Goal: Information Seeking & Learning: Learn about a topic

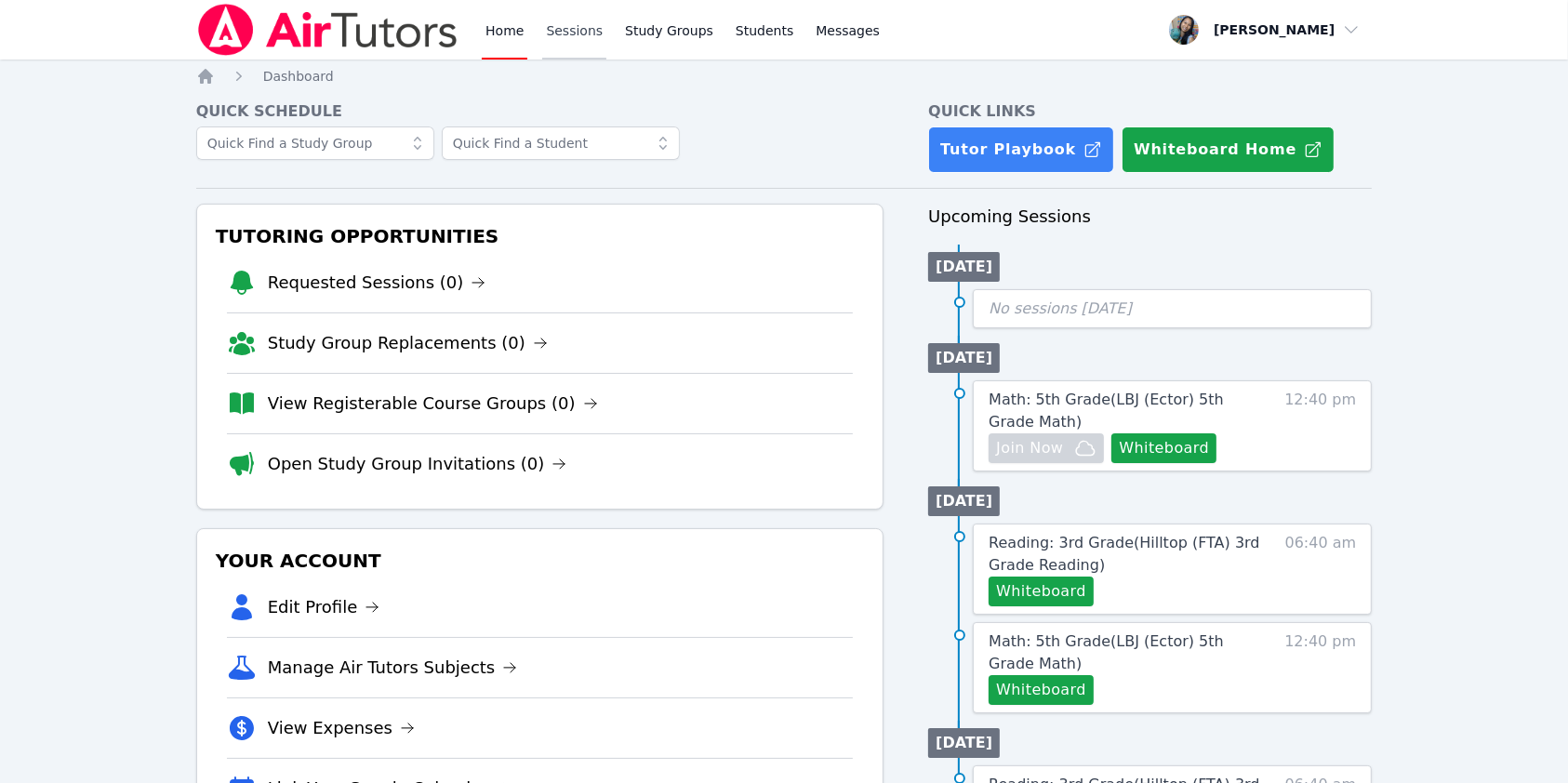
click at [577, 15] on link "Sessions" at bounding box center [574, 29] width 65 height 60
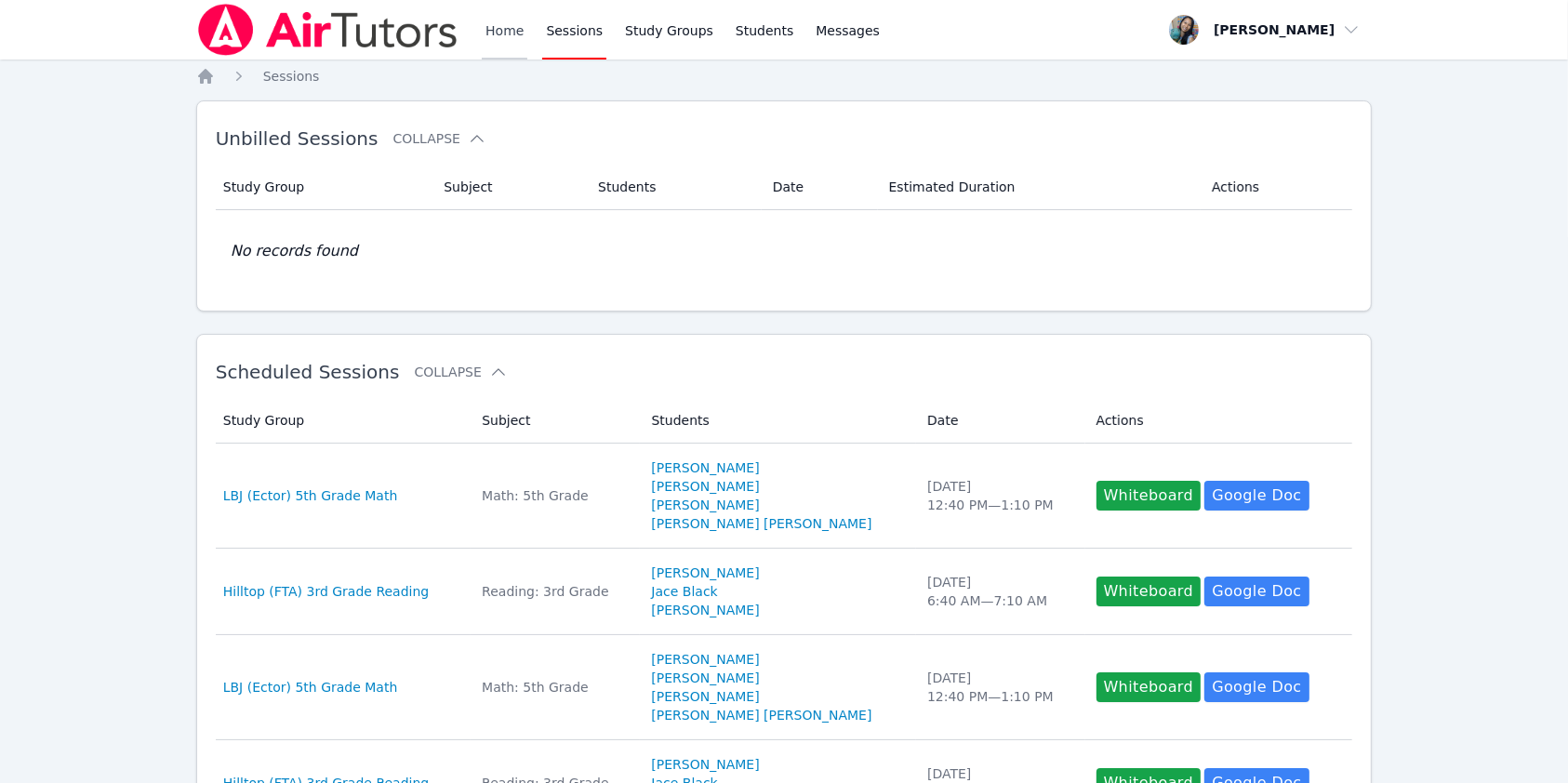
click at [495, 31] on link "Home" at bounding box center [504, 29] width 46 height 60
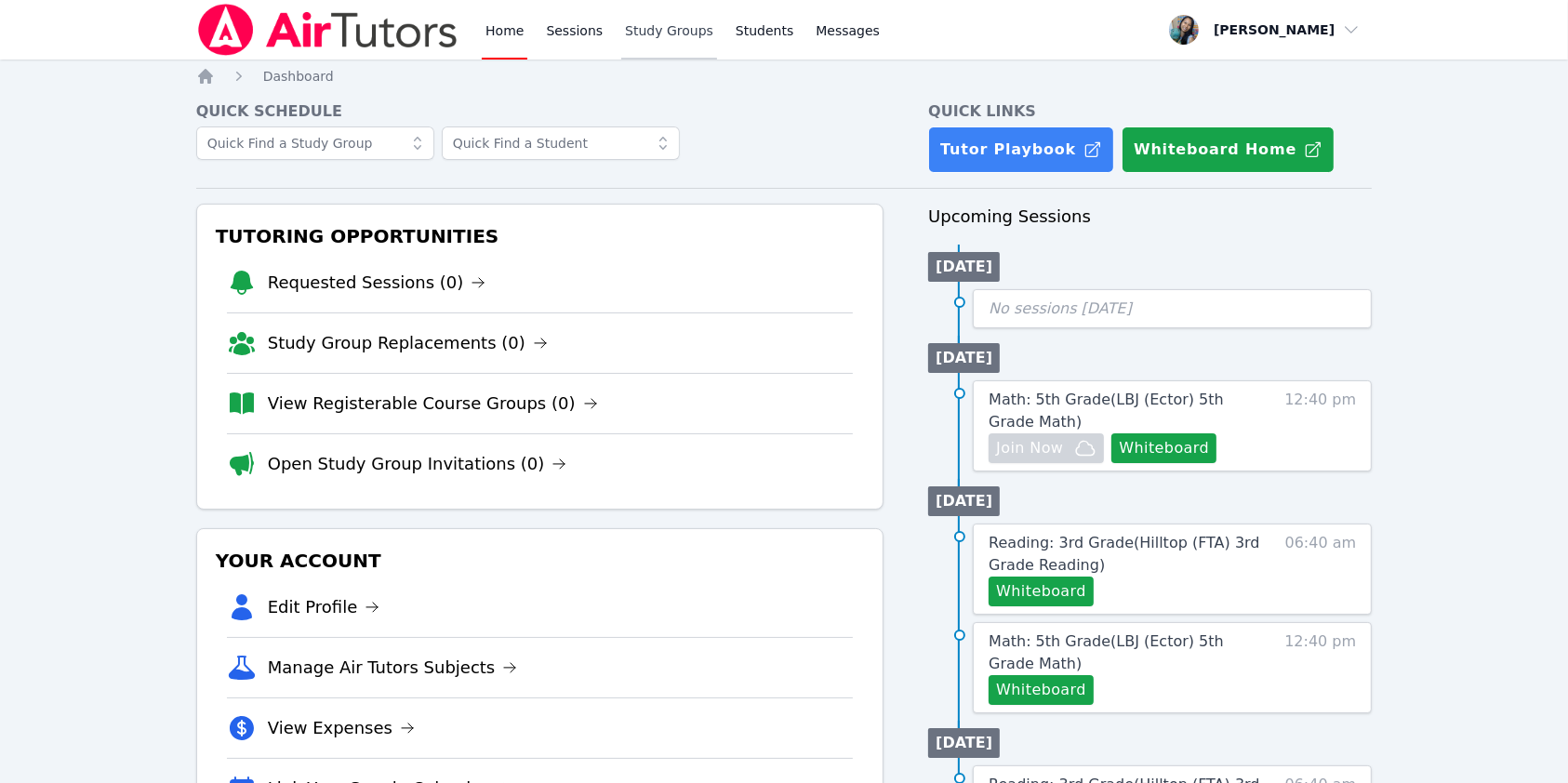
click at [662, 27] on link "Study Groups" at bounding box center [669, 29] width 96 height 60
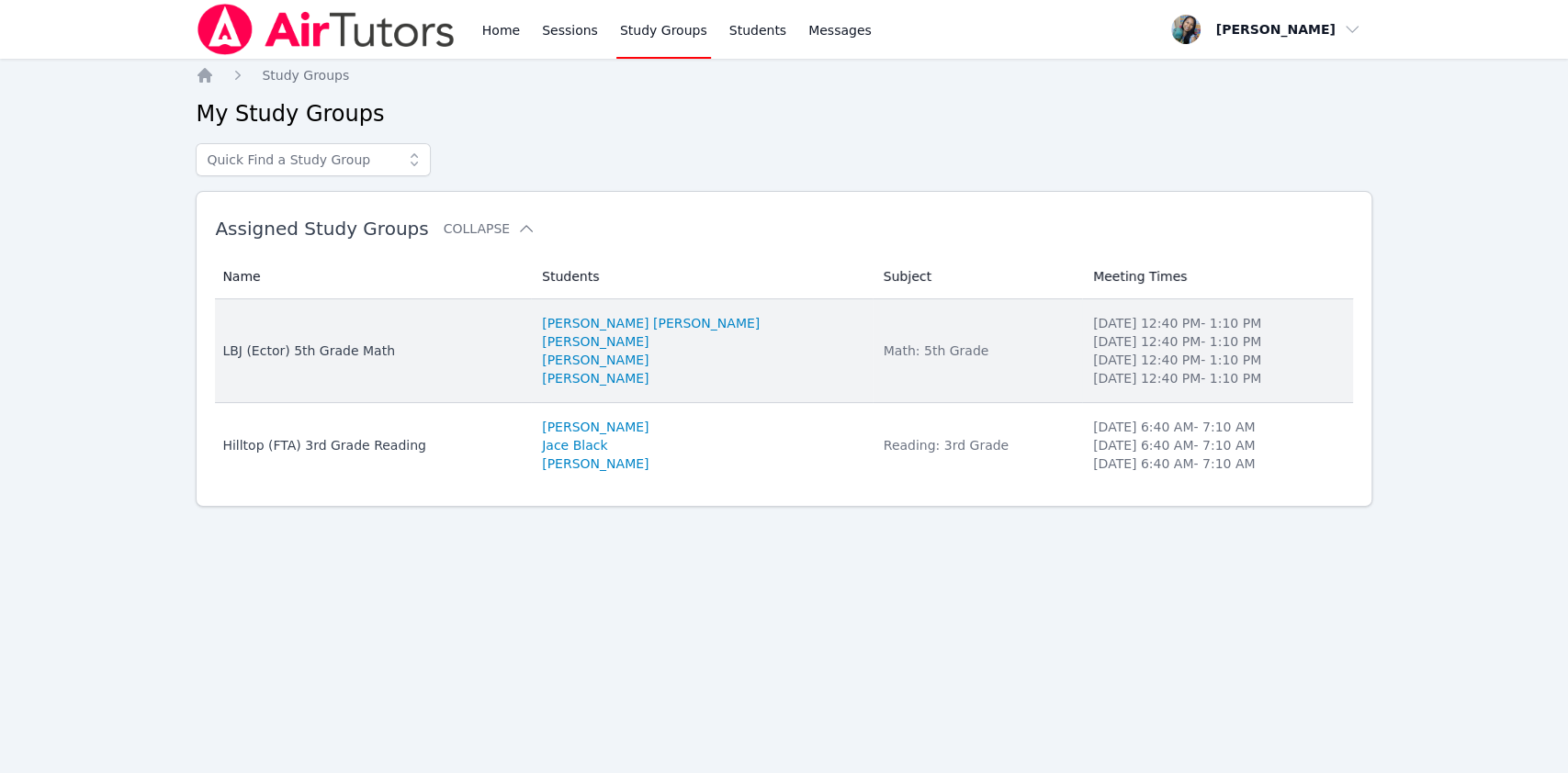
click at [353, 342] on div "LBJ (Ector) 5th Grade Math" at bounding box center [371, 350] width 297 height 18
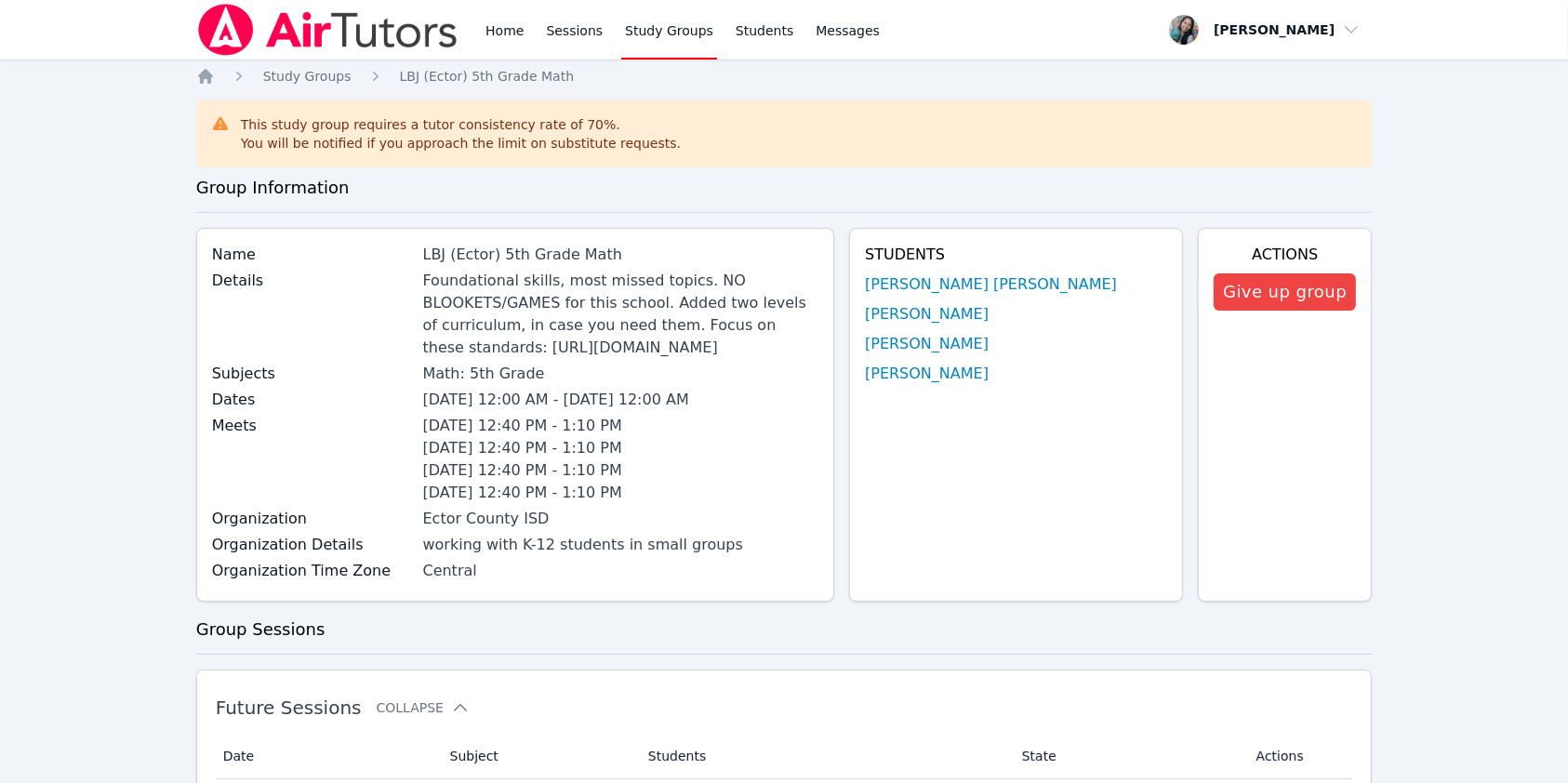
click at [496, 38] on link "Home" at bounding box center [504, 29] width 46 height 60
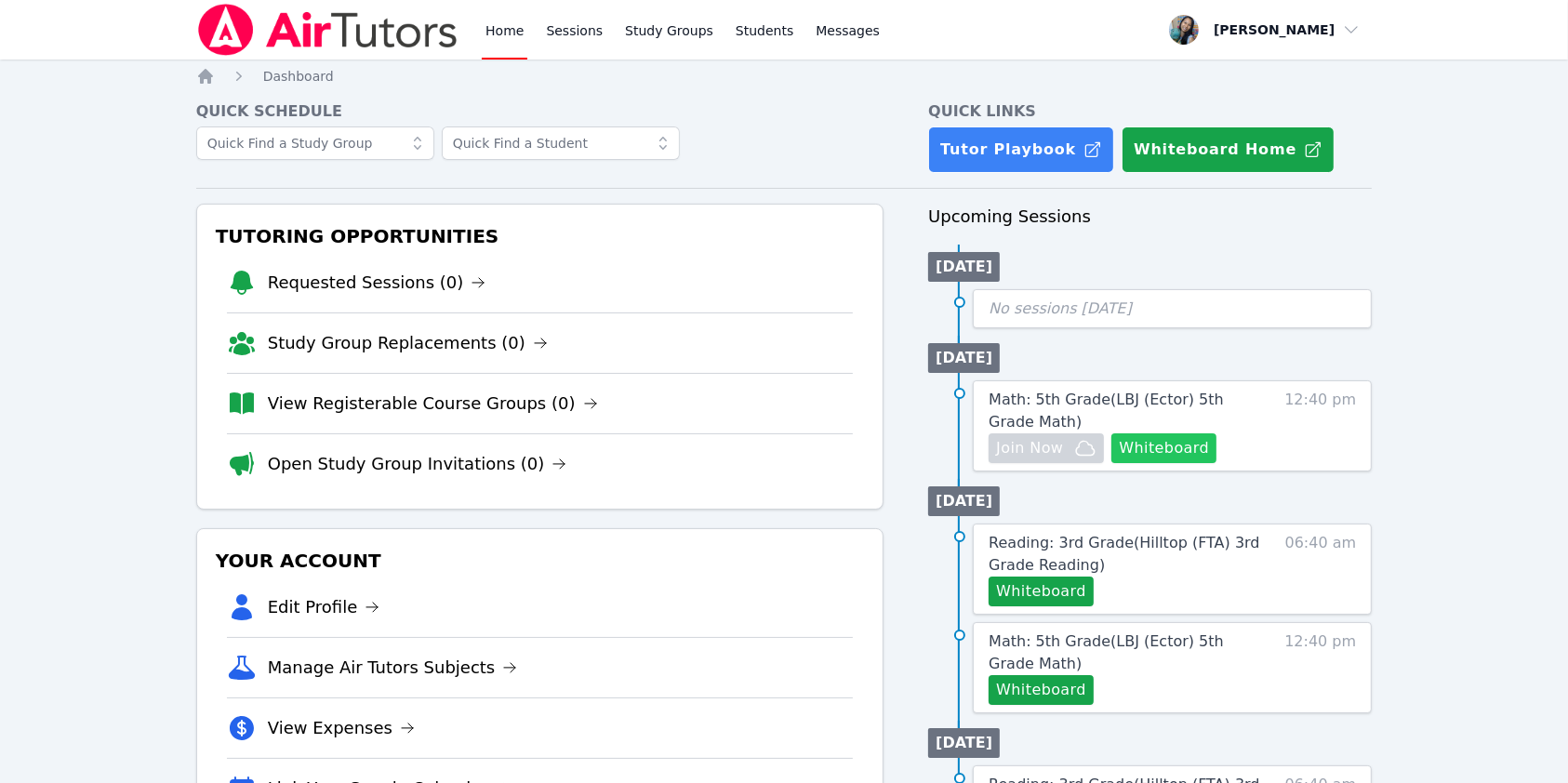
click at [1168, 448] on button "Whiteboard" at bounding box center [1163, 448] width 105 height 29
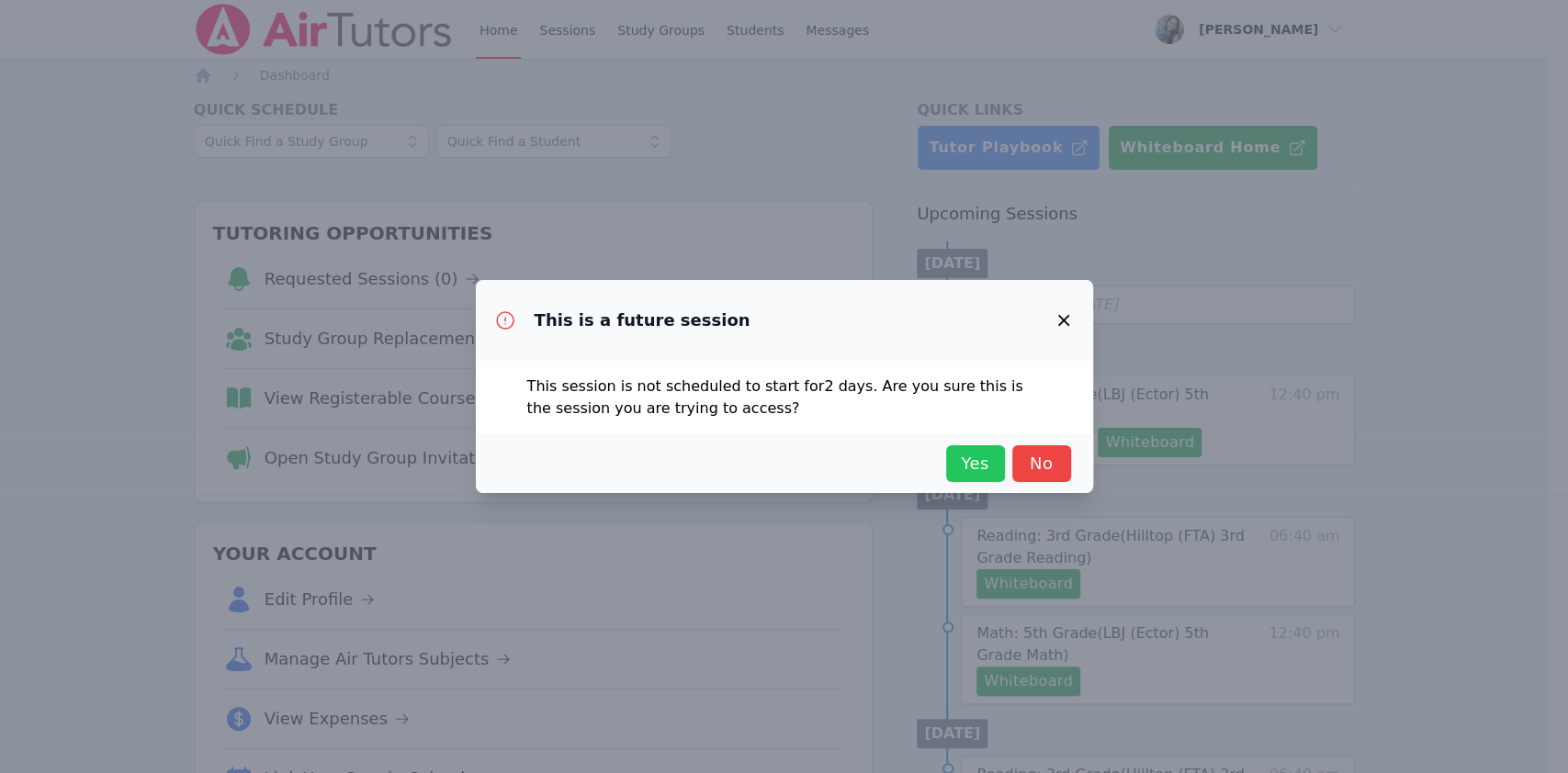
click at [964, 459] on span "Yes" at bounding box center [975, 463] width 41 height 26
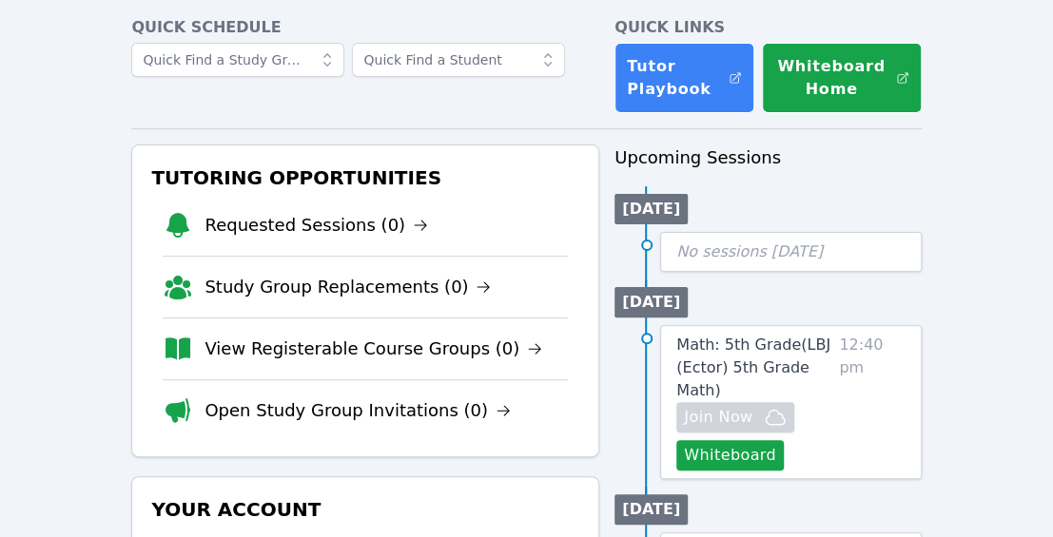
scroll to position [126, 0]
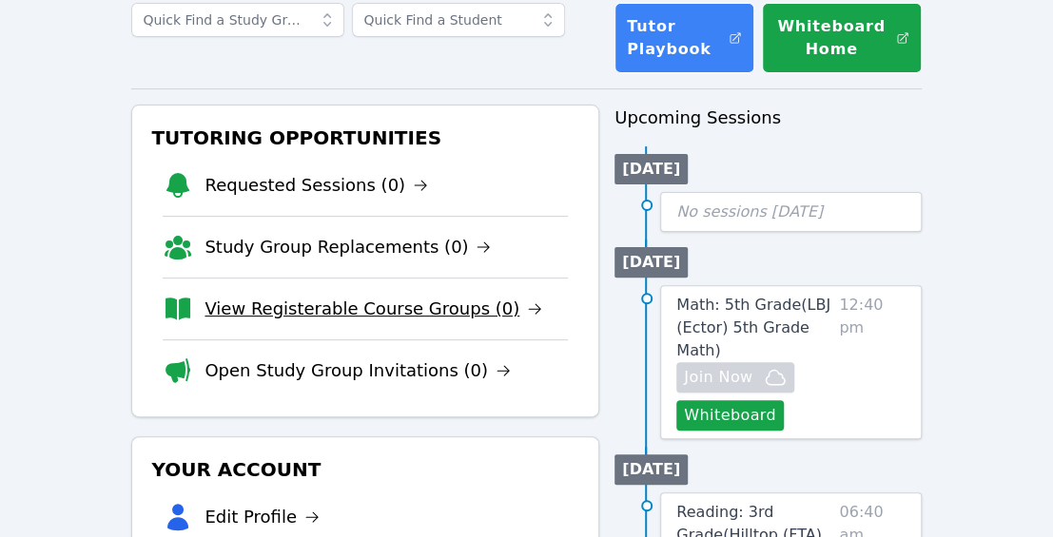
click at [300, 308] on link "View Registerable Course Groups (0)" at bounding box center [373, 309] width 338 height 27
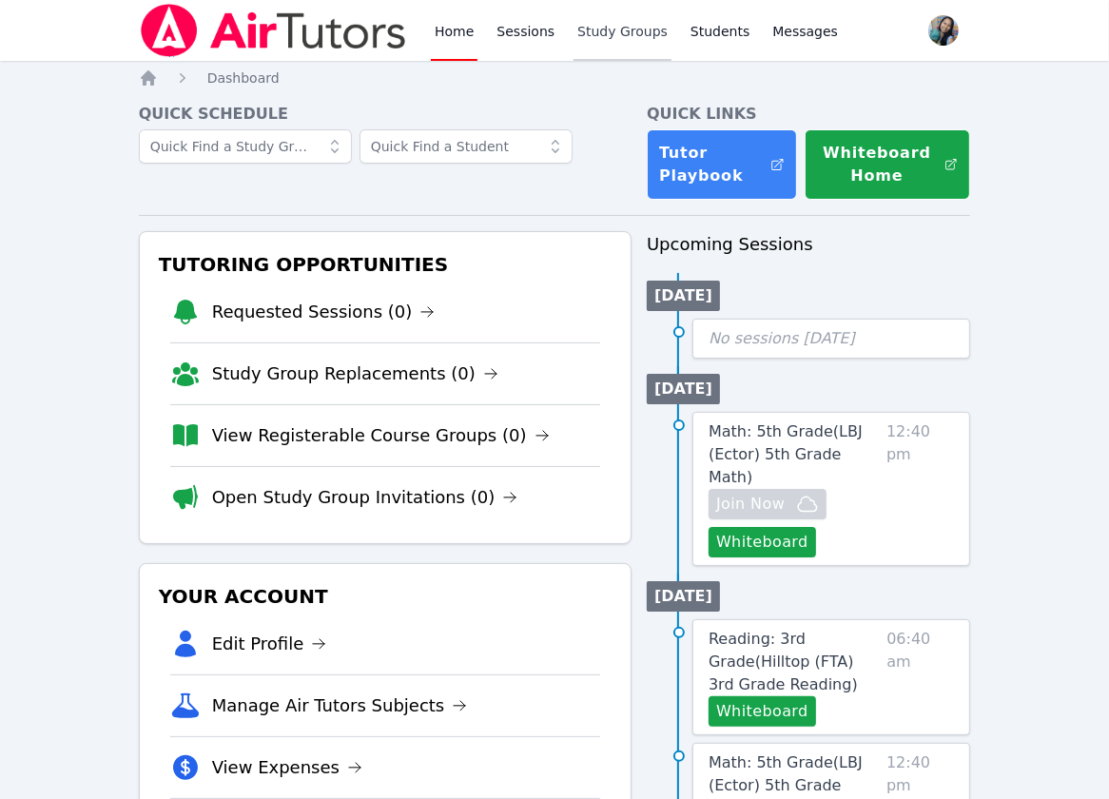
click at [616, 20] on link "Study Groups" at bounding box center [623, 30] width 98 height 61
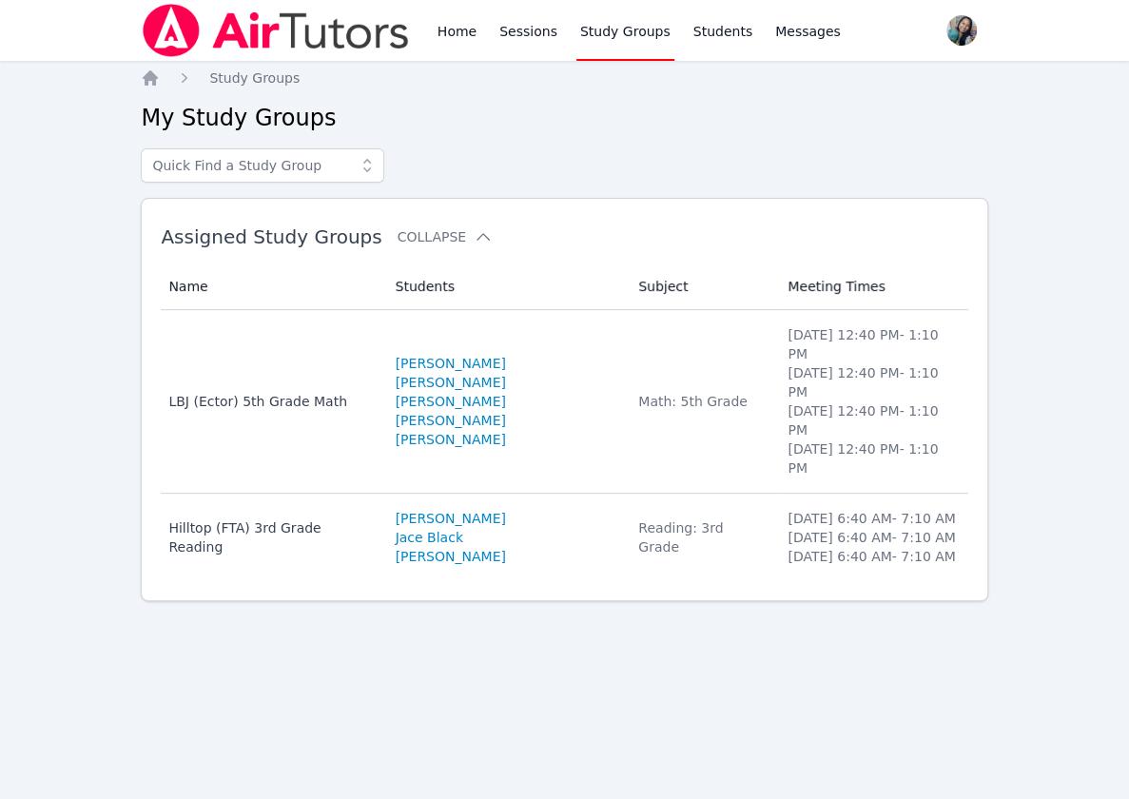
click at [307, 354] on td "Name LBJ (Ector) 5th Grade Math" at bounding box center [272, 402] width 223 height 184
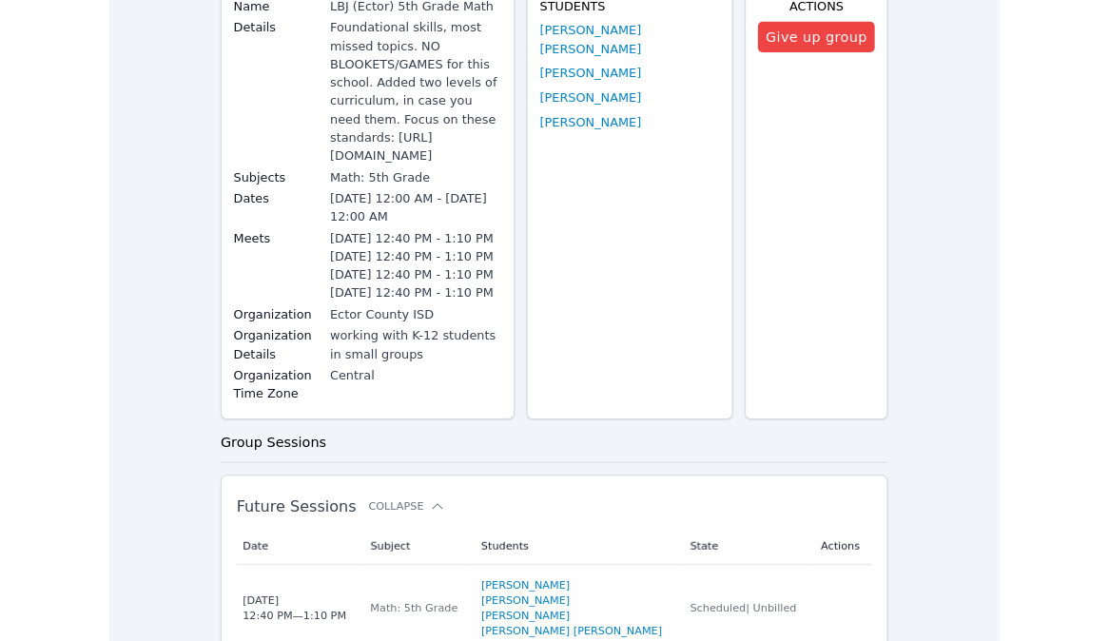
scroll to position [253, 0]
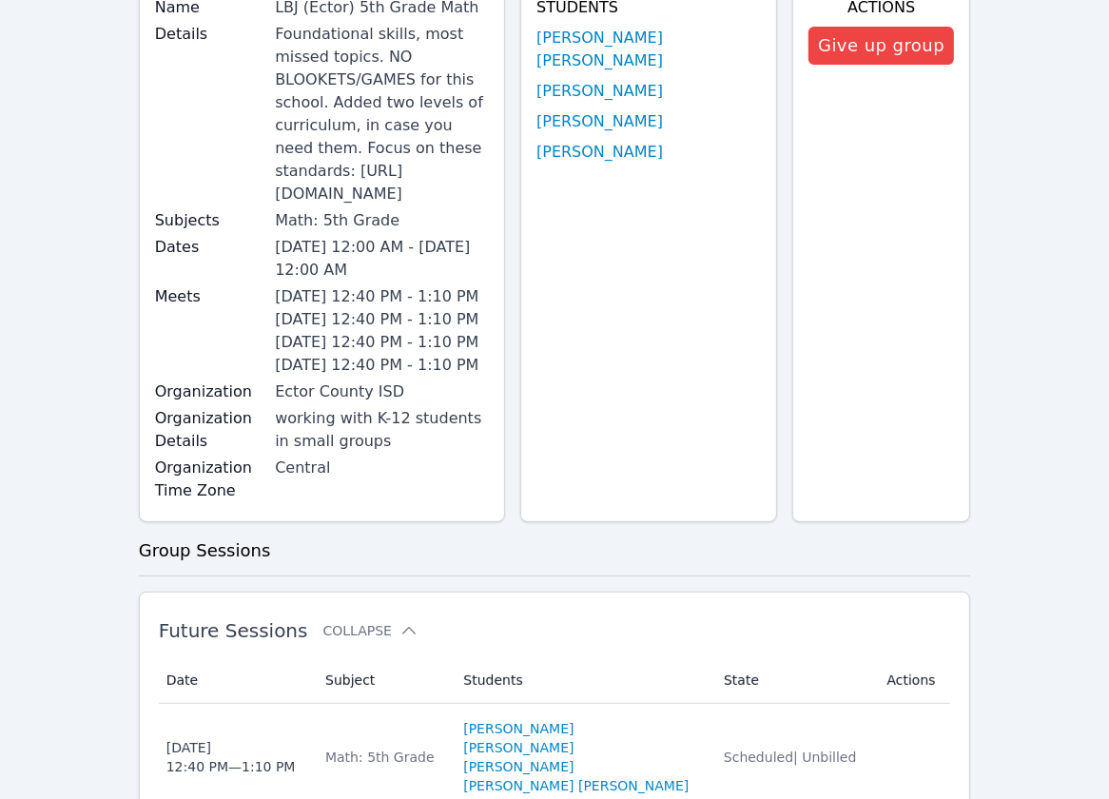
drag, startPoint x: 278, startPoint y: 151, endPoint x: 522, endPoint y: 184, distance: 246.6
click at [489, 184] on div "Details Foundational skills, most missed topics. NO BLOOKETS/GAMES for this sch…" at bounding box center [322, 116] width 334 height 186
copy div "https://docs.google.com/document/d/1Cwziak9Q4g-j6xv6VzOAZ6QIlw3tkEr10DMP82YtRQY…"
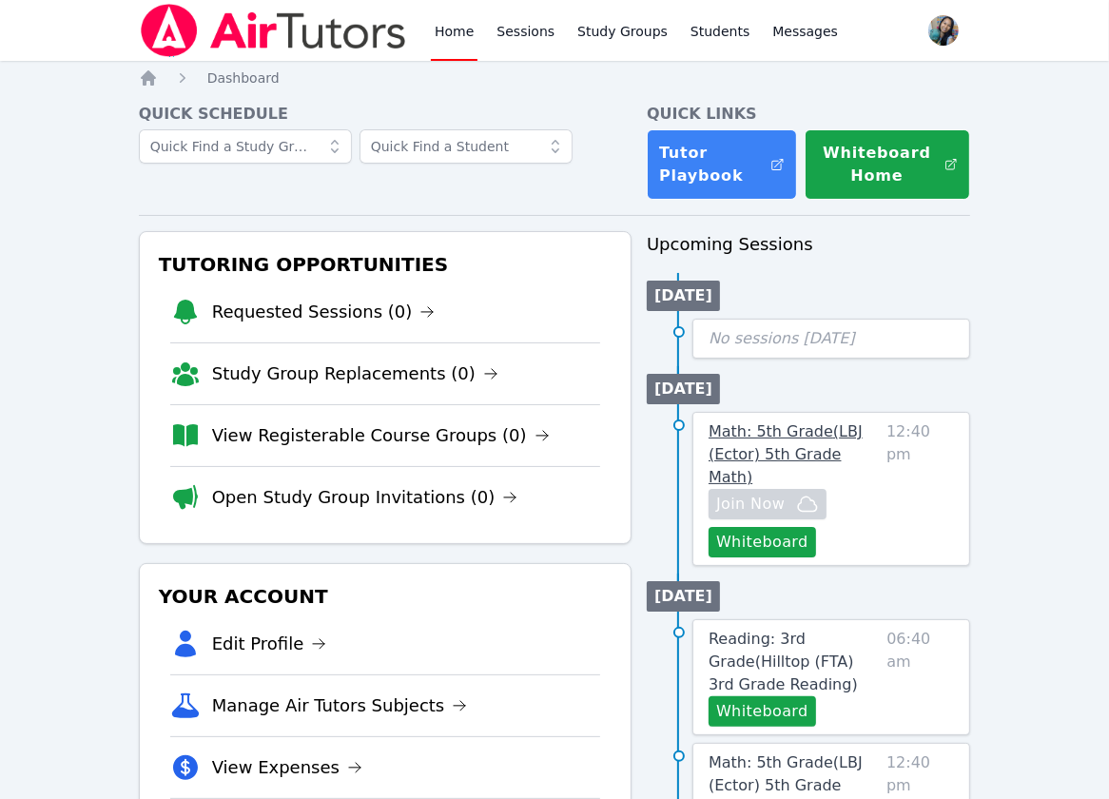
click at [790, 442] on link "Math: 5th Grade ( LBJ (Ector) 5th Grade Math )" at bounding box center [794, 454] width 170 height 68
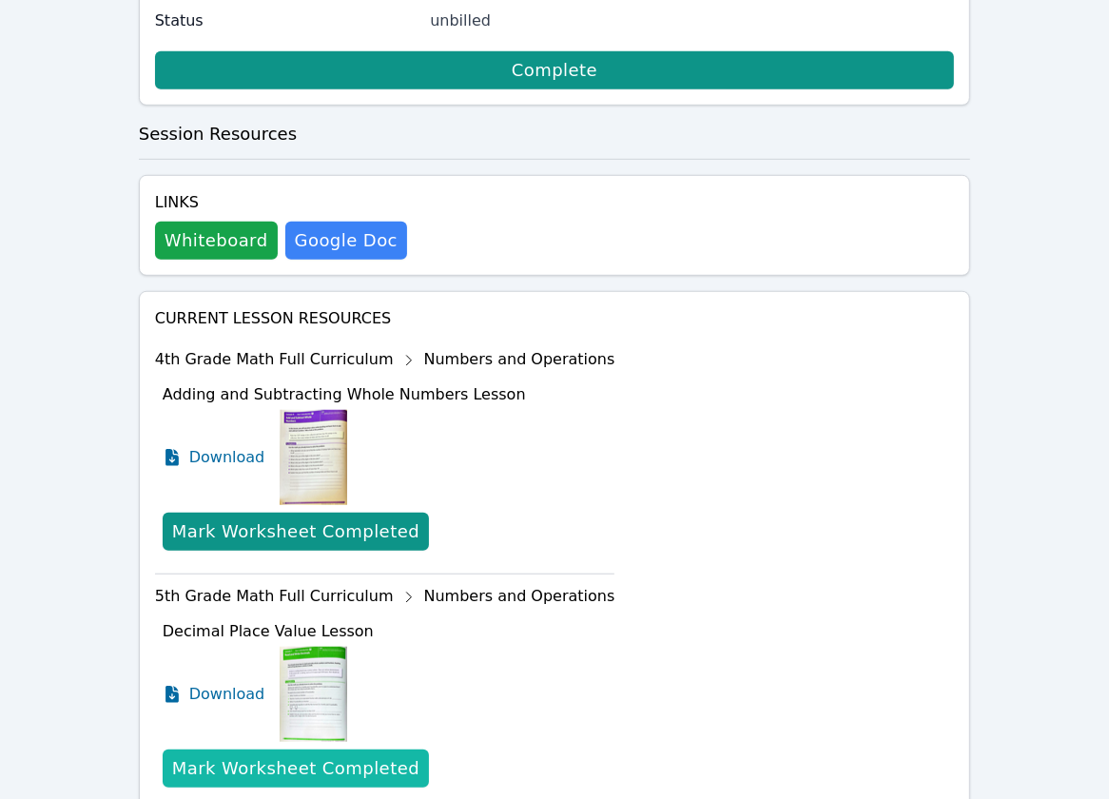
scroll to position [991, 0]
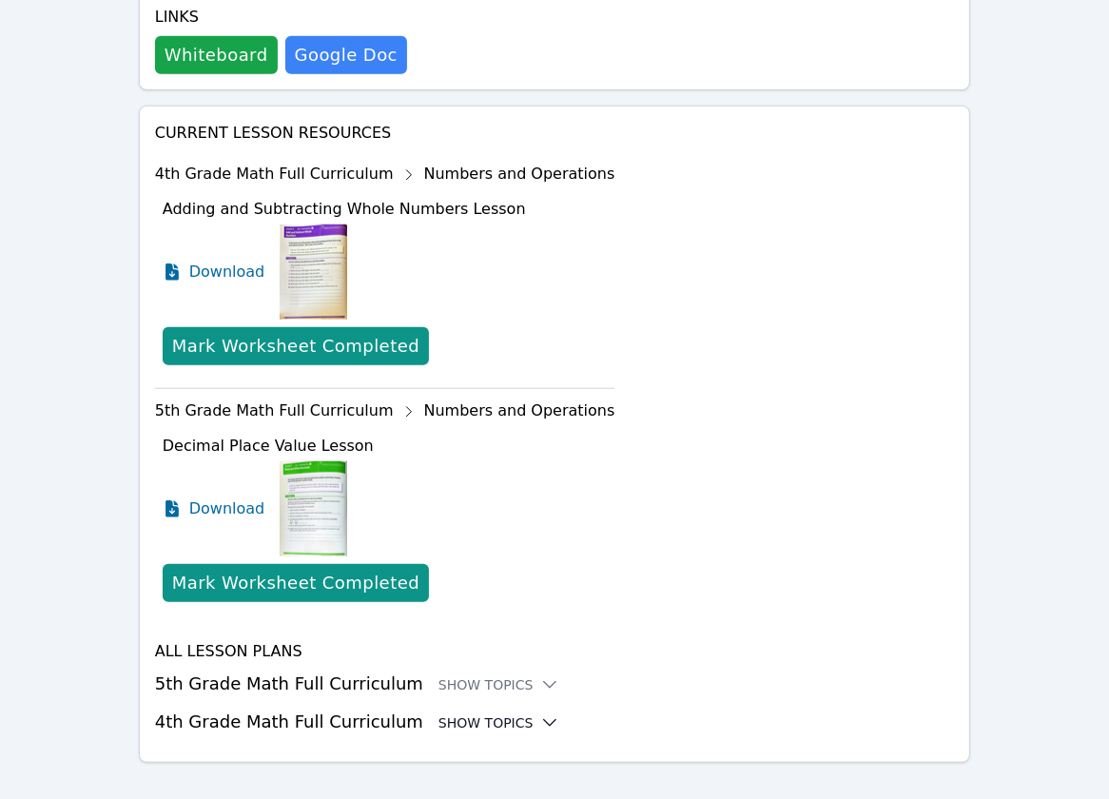
click at [475, 713] on div "Show Topics" at bounding box center [499, 722] width 122 height 19
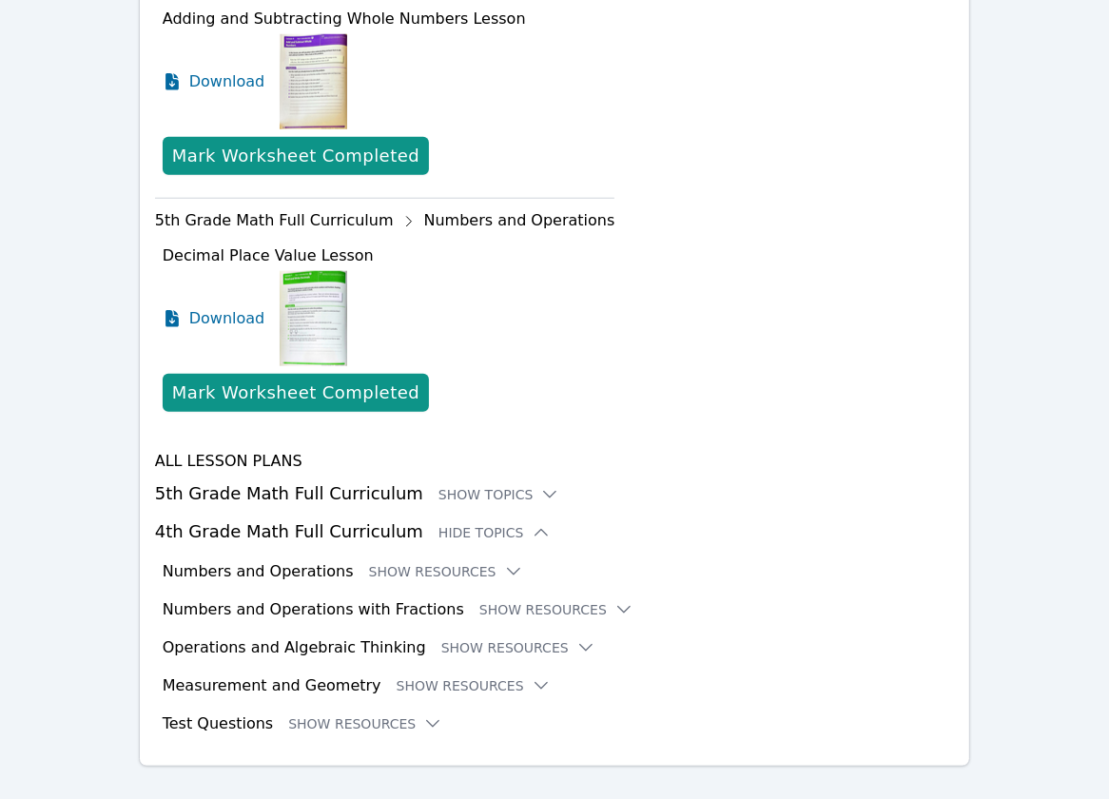
scroll to position [1186, 0]
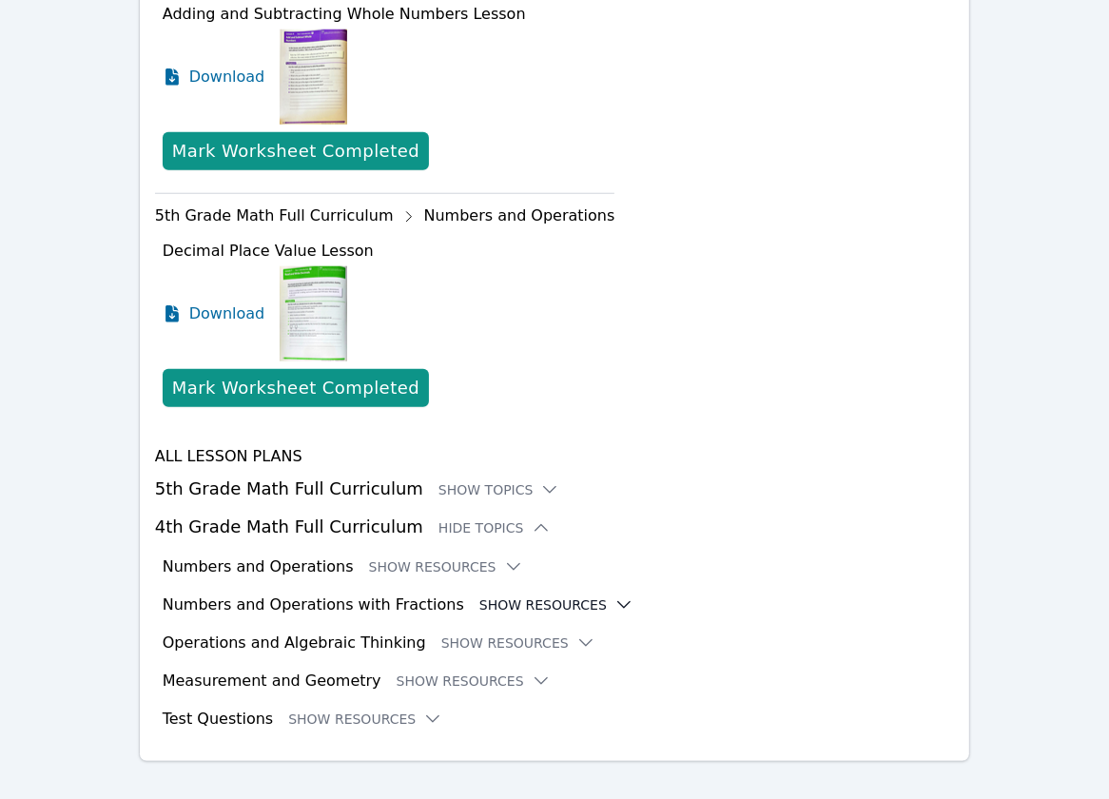
click at [522, 595] on button "Show Resources" at bounding box center [556, 604] width 154 height 19
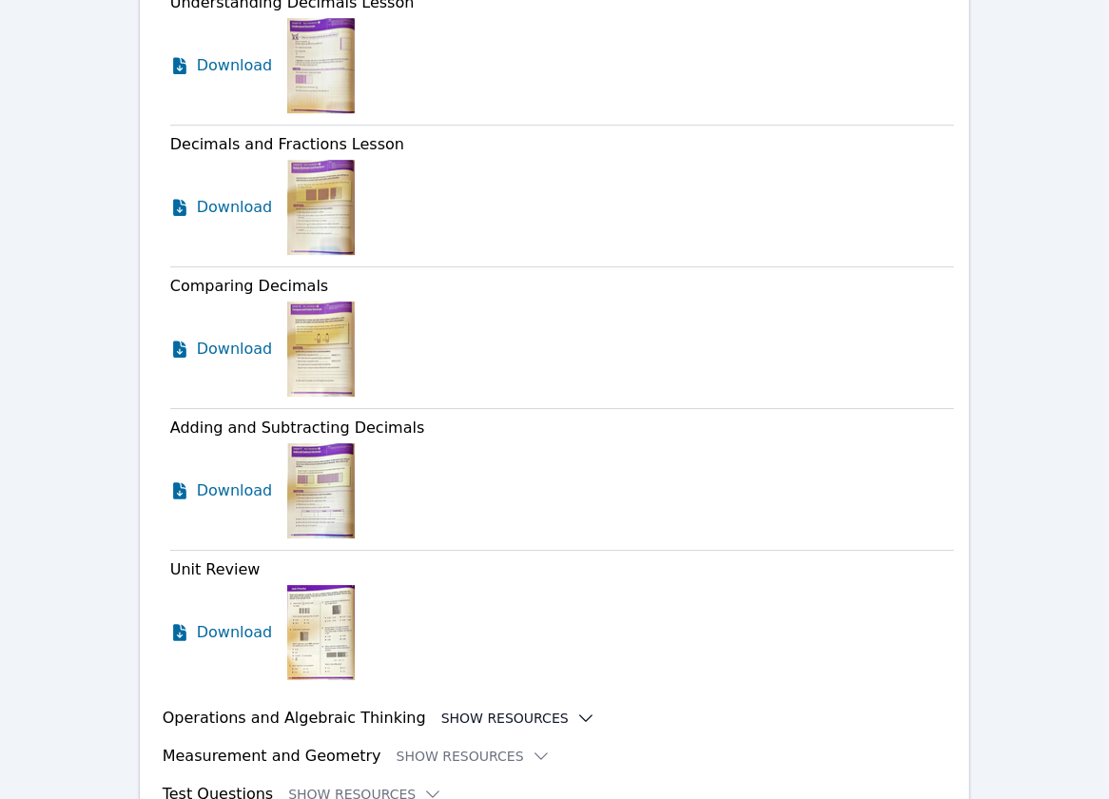
scroll to position [4033, 0]
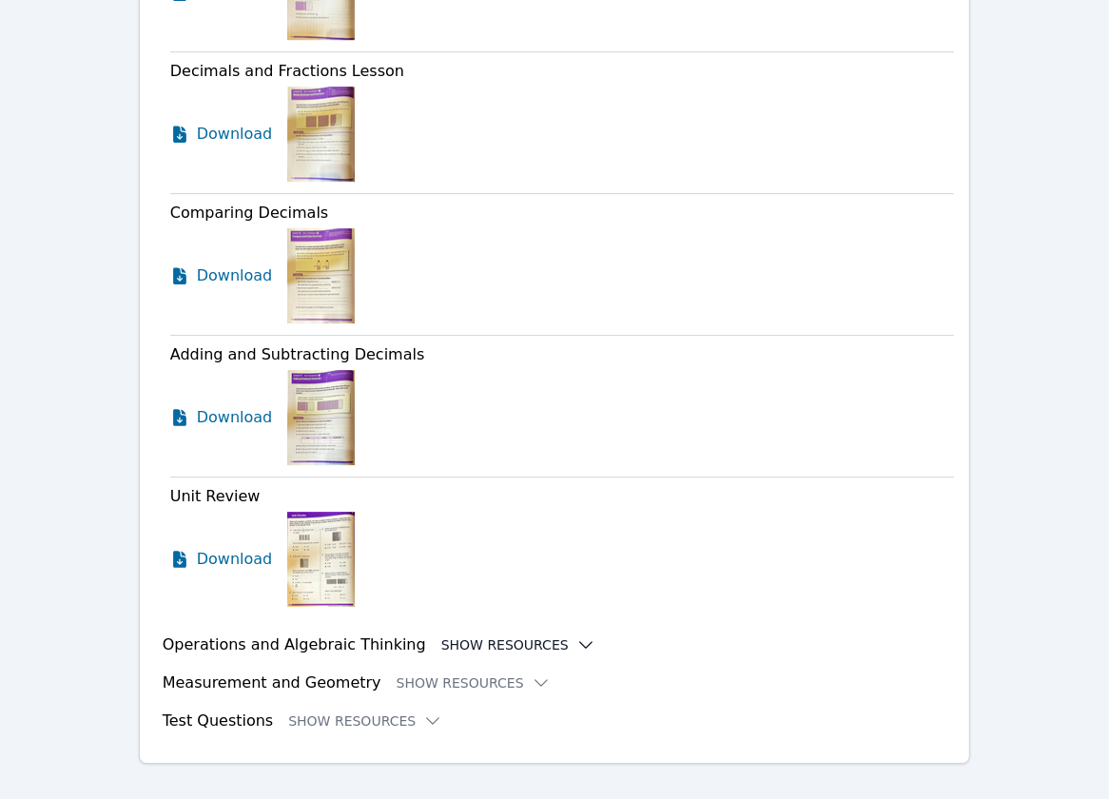
click at [483, 635] on button "Show Resources" at bounding box center [518, 644] width 154 height 19
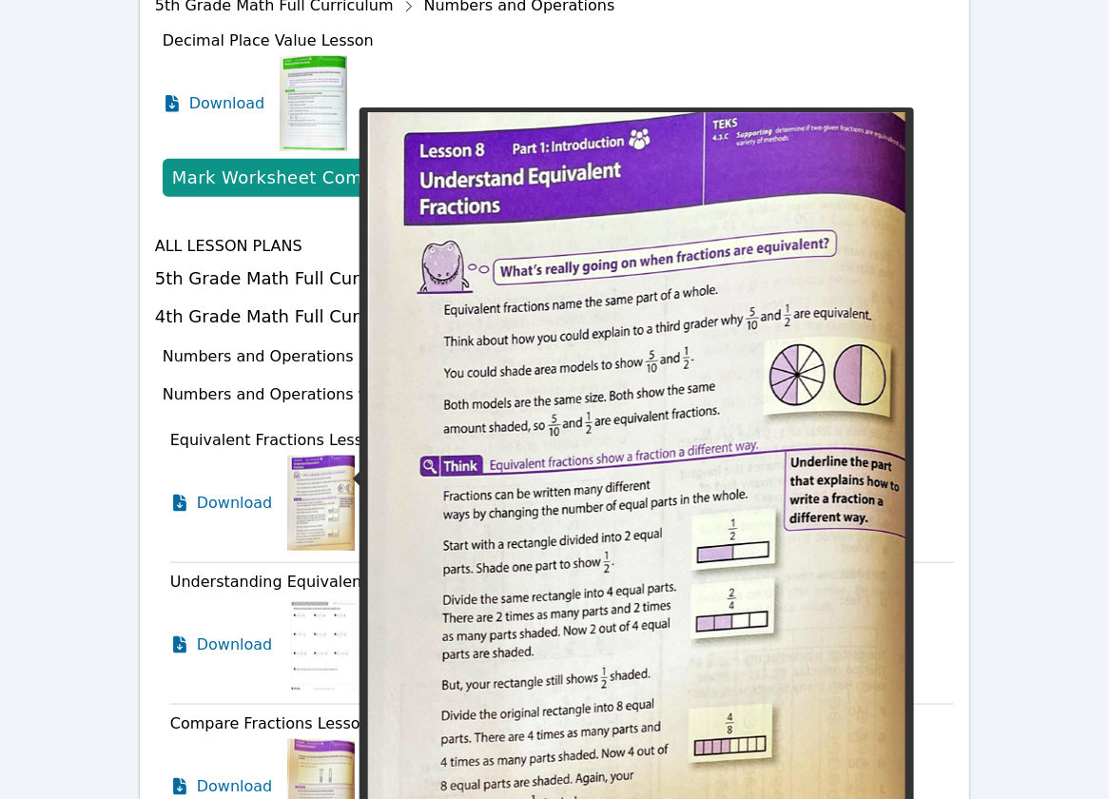
scroll to position [1248, 0]
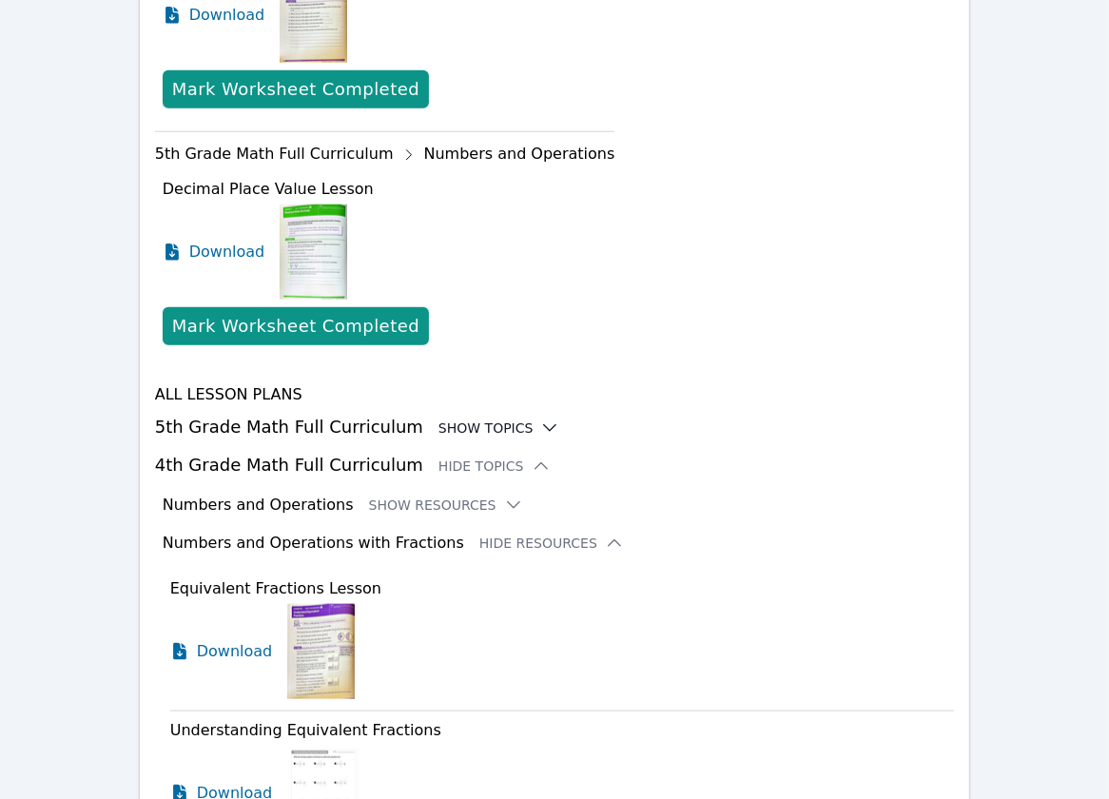
click at [473, 418] on div "Show Topics" at bounding box center [499, 427] width 122 height 19
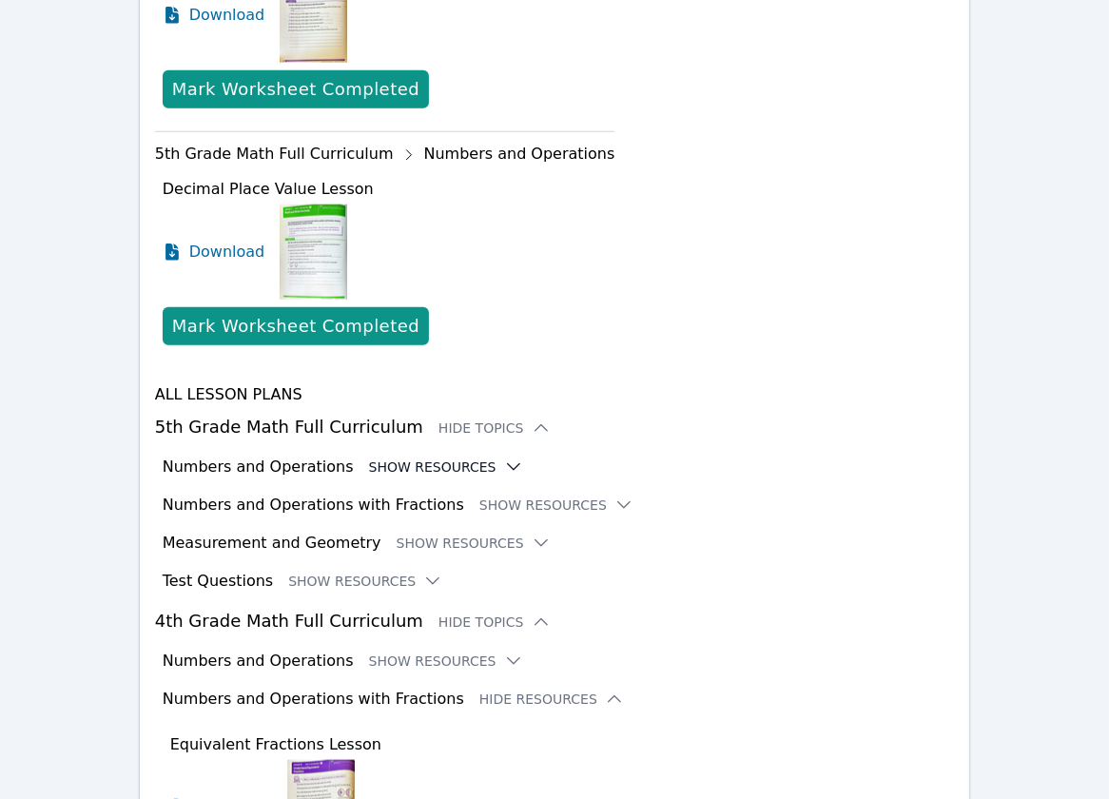
click at [416, 457] on button "Show Resources" at bounding box center [446, 466] width 154 height 19
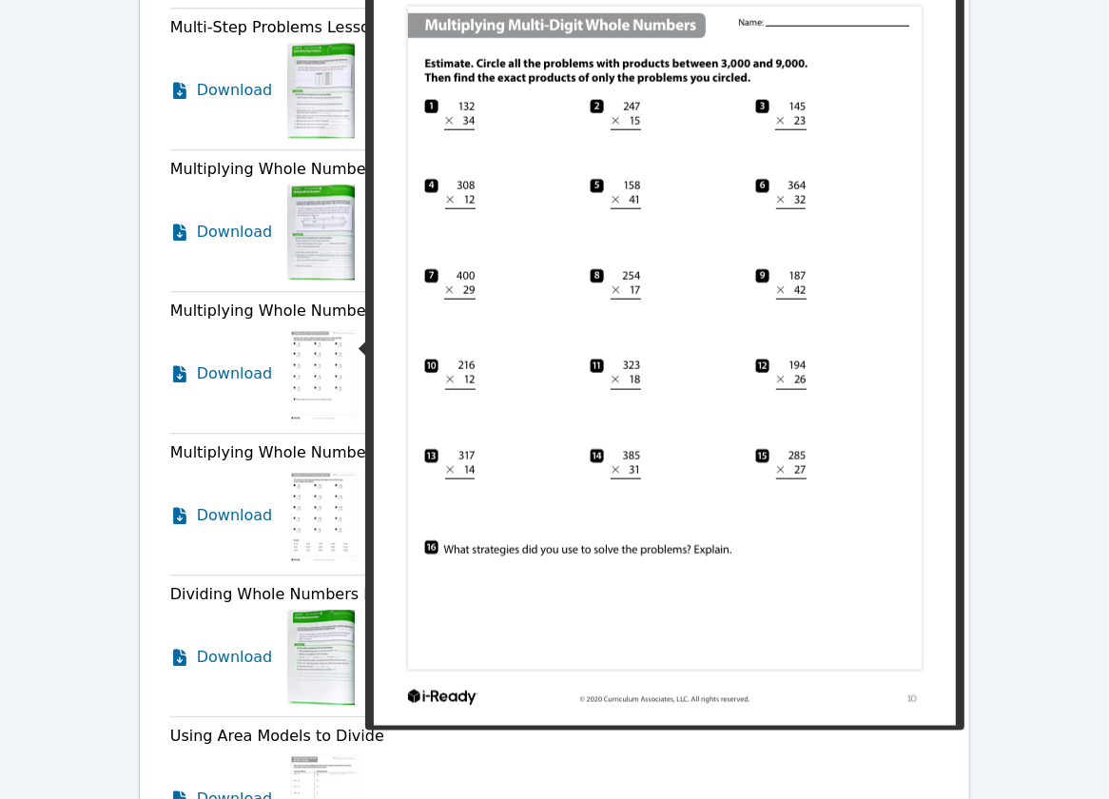
scroll to position [3150, 0]
